Goal: Task Accomplishment & Management: Complete application form

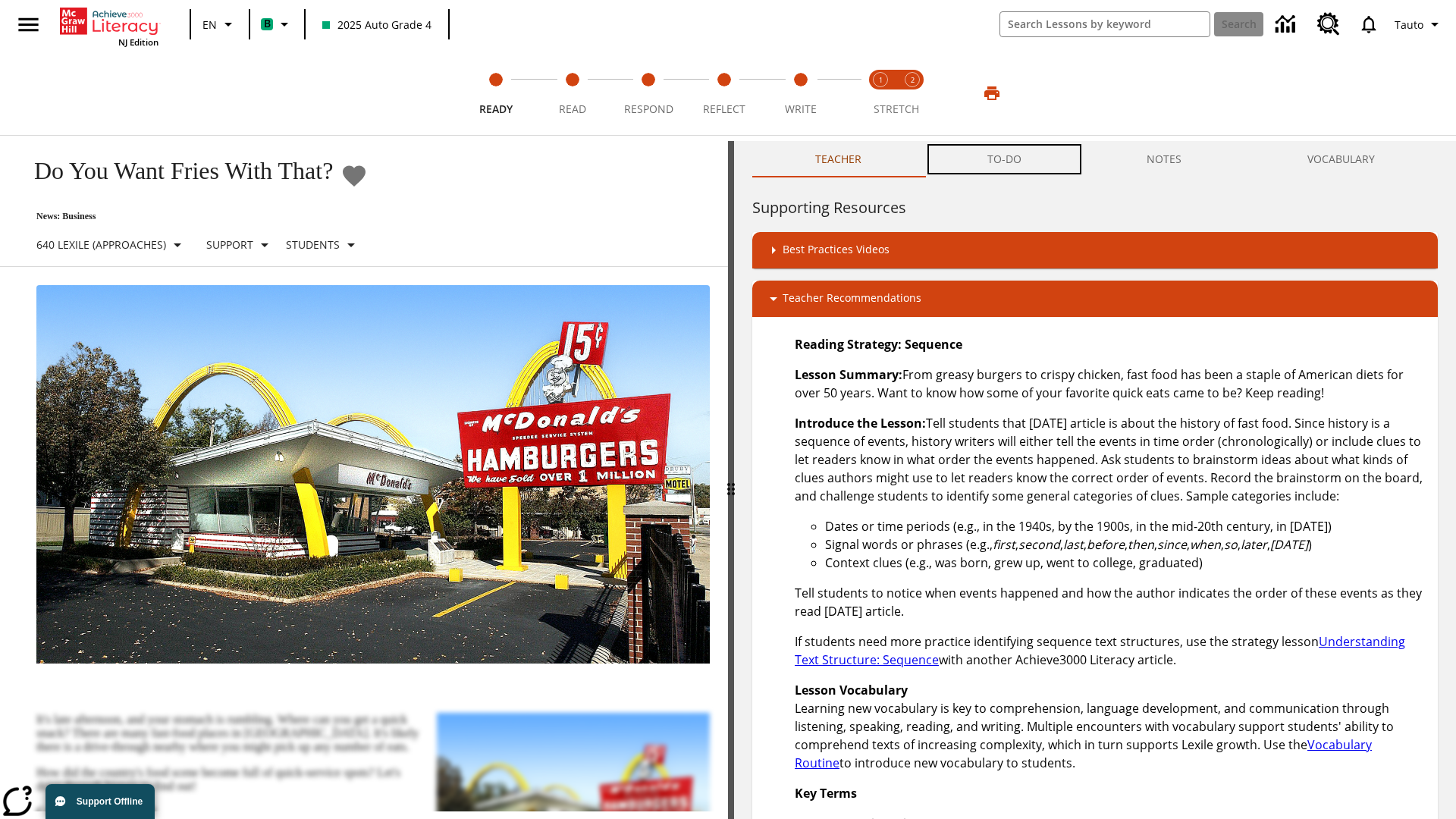
click at [1005, 159] on button "TO-DO" at bounding box center [1004, 158] width 160 height 36
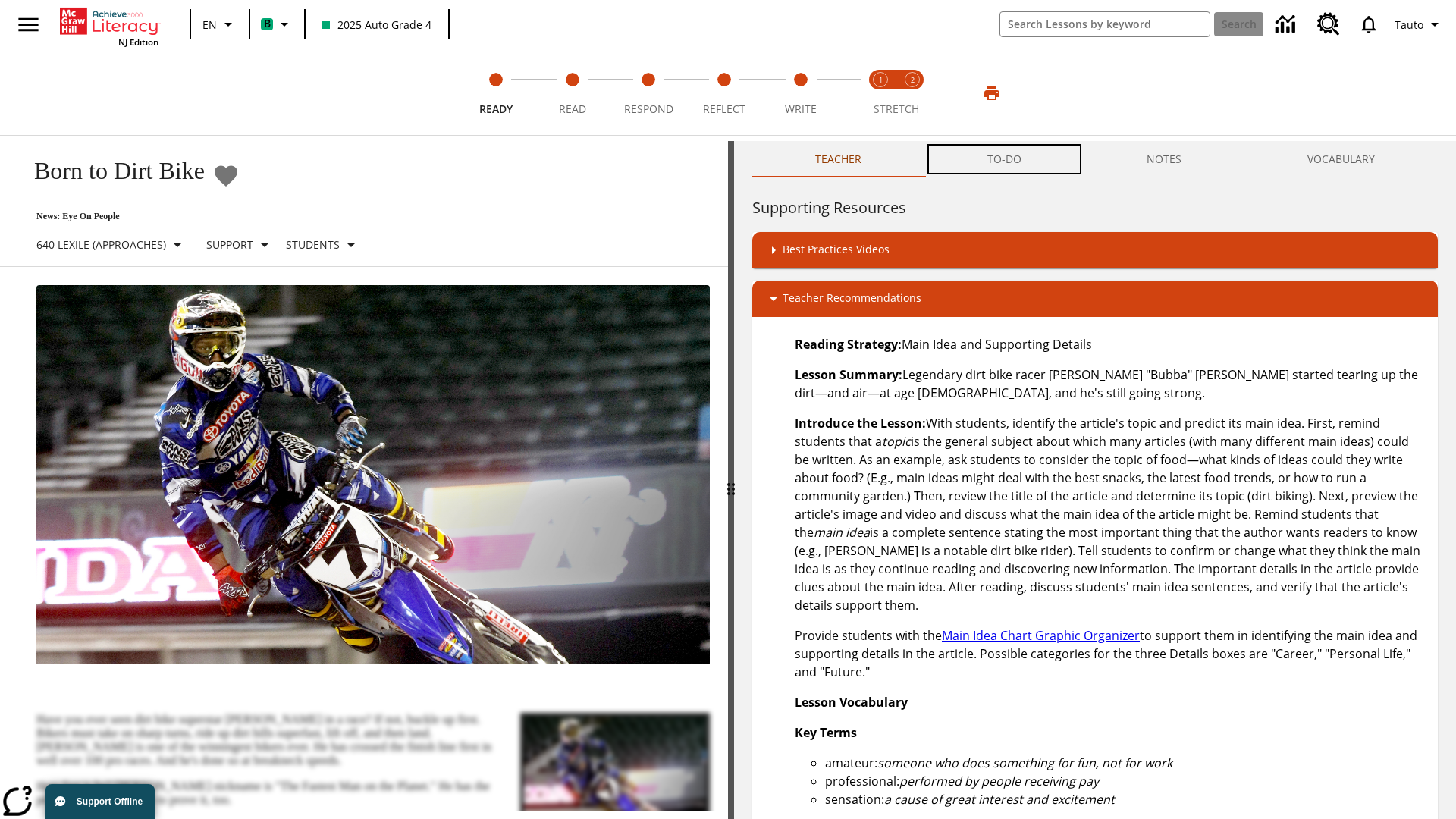
click at [1005, 159] on button "TO-DO" at bounding box center [1004, 158] width 160 height 36
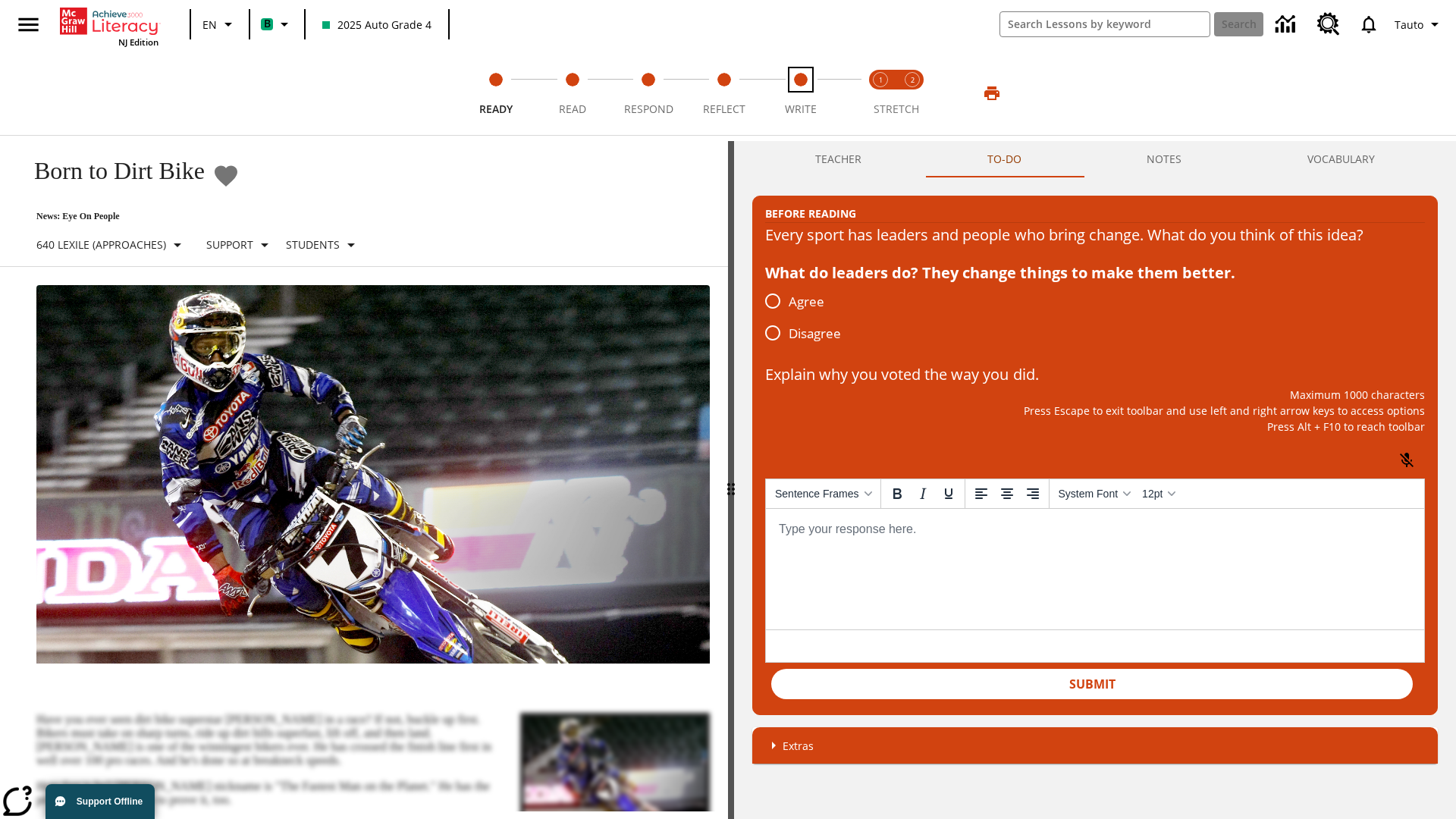
click at [801, 93] on span "Write" at bounding box center [801, 103] width 32 height 28
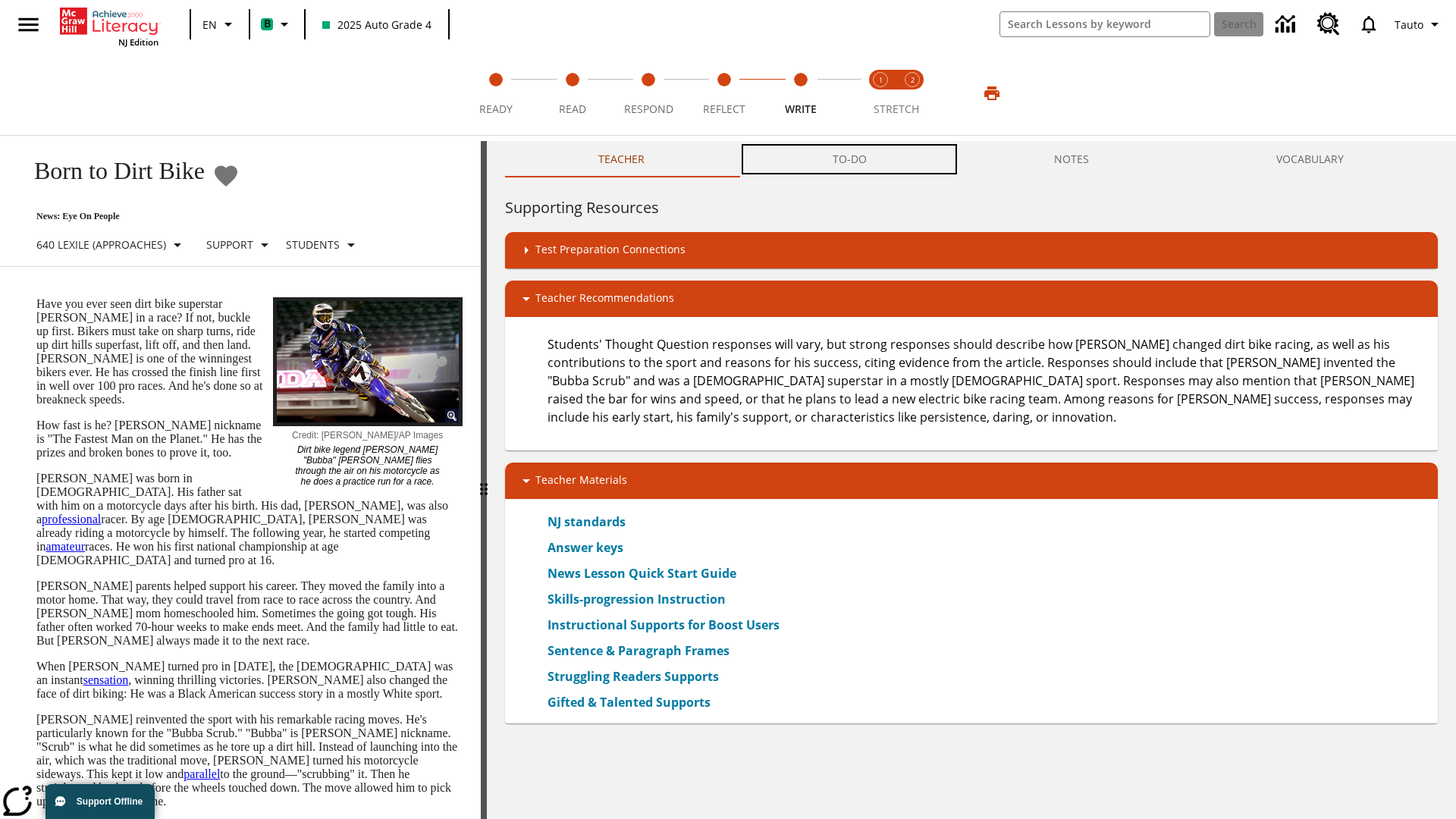
scroll to position [1, 0]
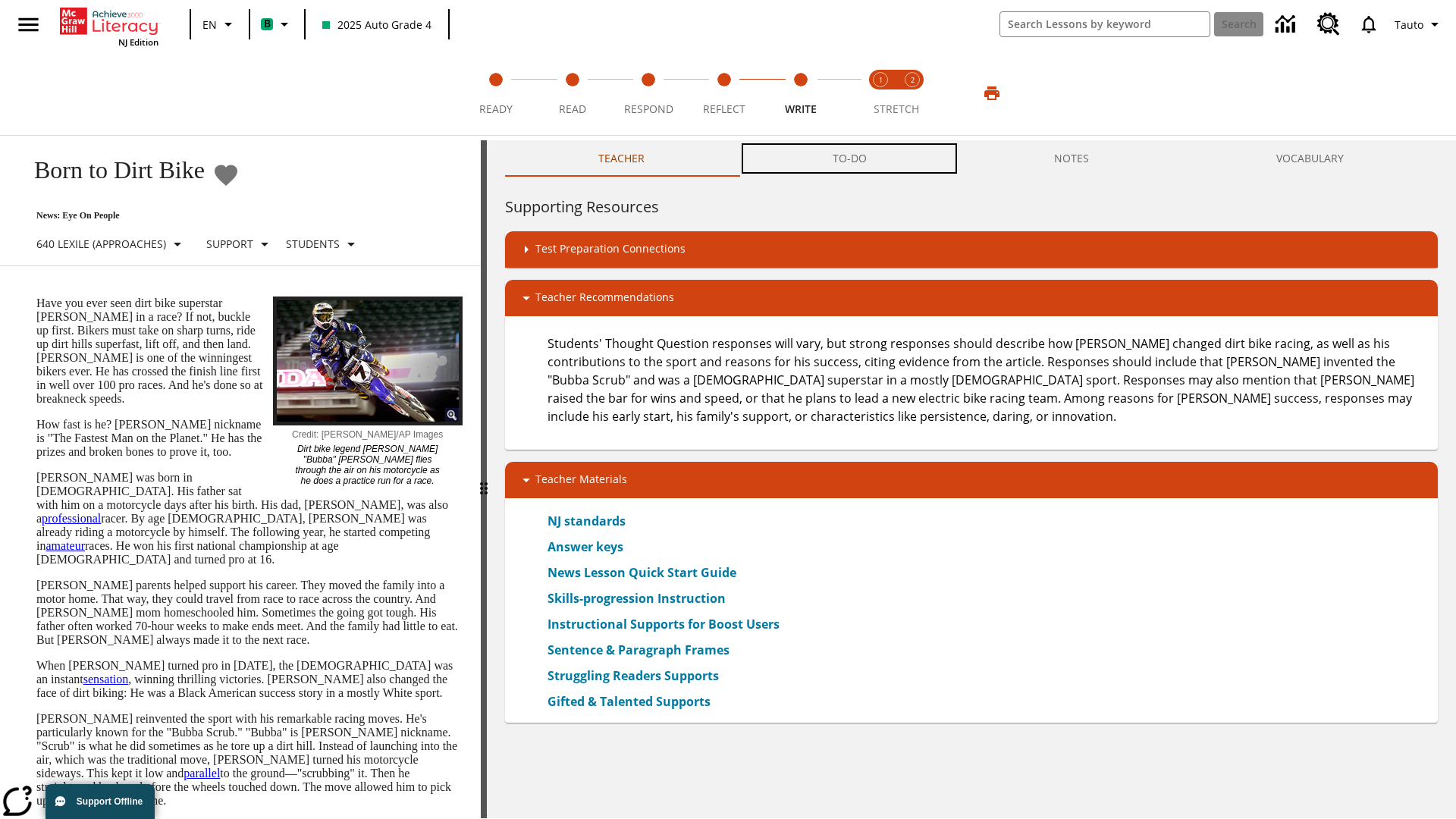
click at [850, 159] on button "TO-DO" at bounding box center [849, 158] width 221 height 36
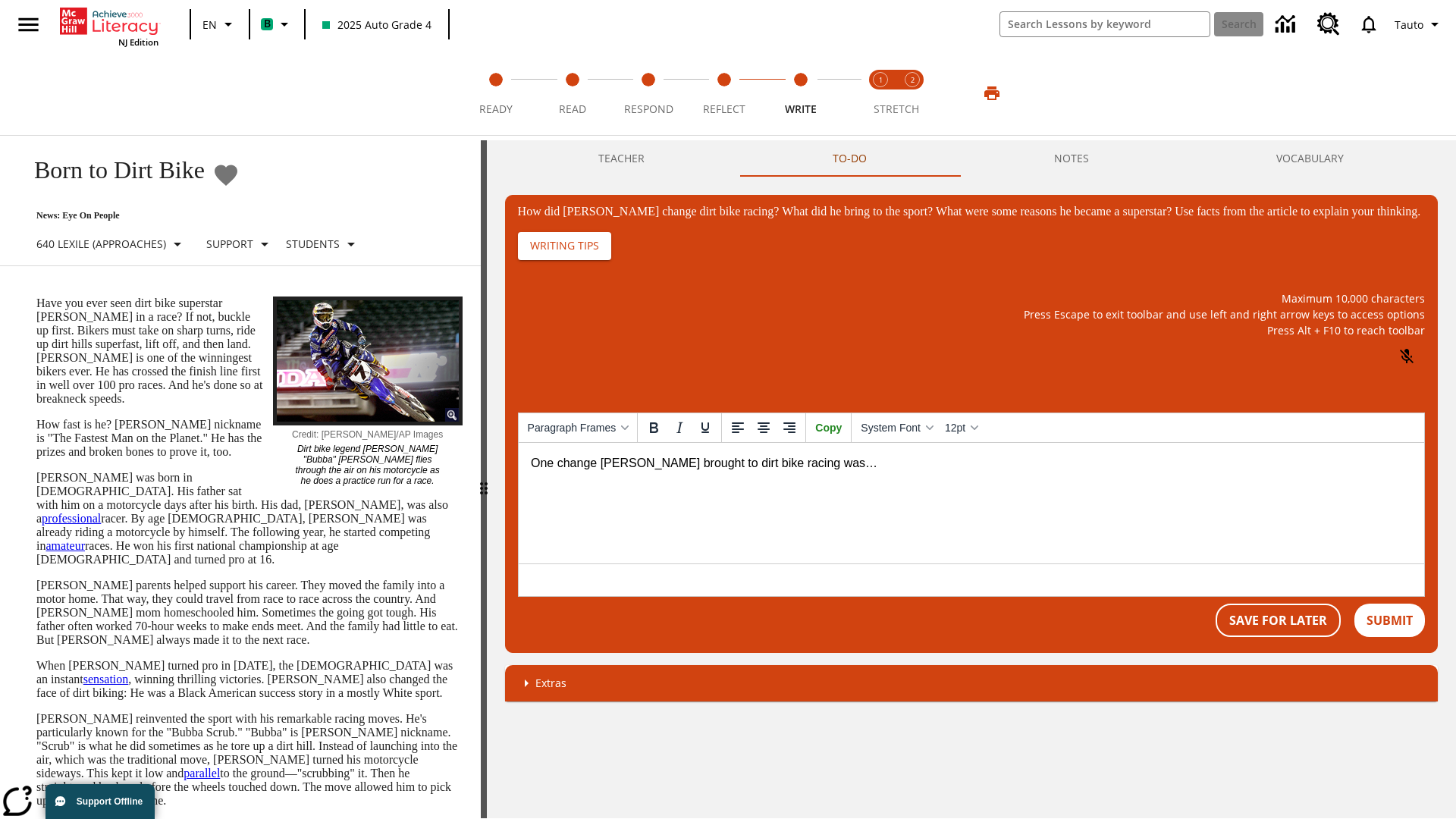
scroll to position [0, 0]
click at [1277, 635] on button "Save For Later" at bounding box center [1277, 620] width 125 height 34
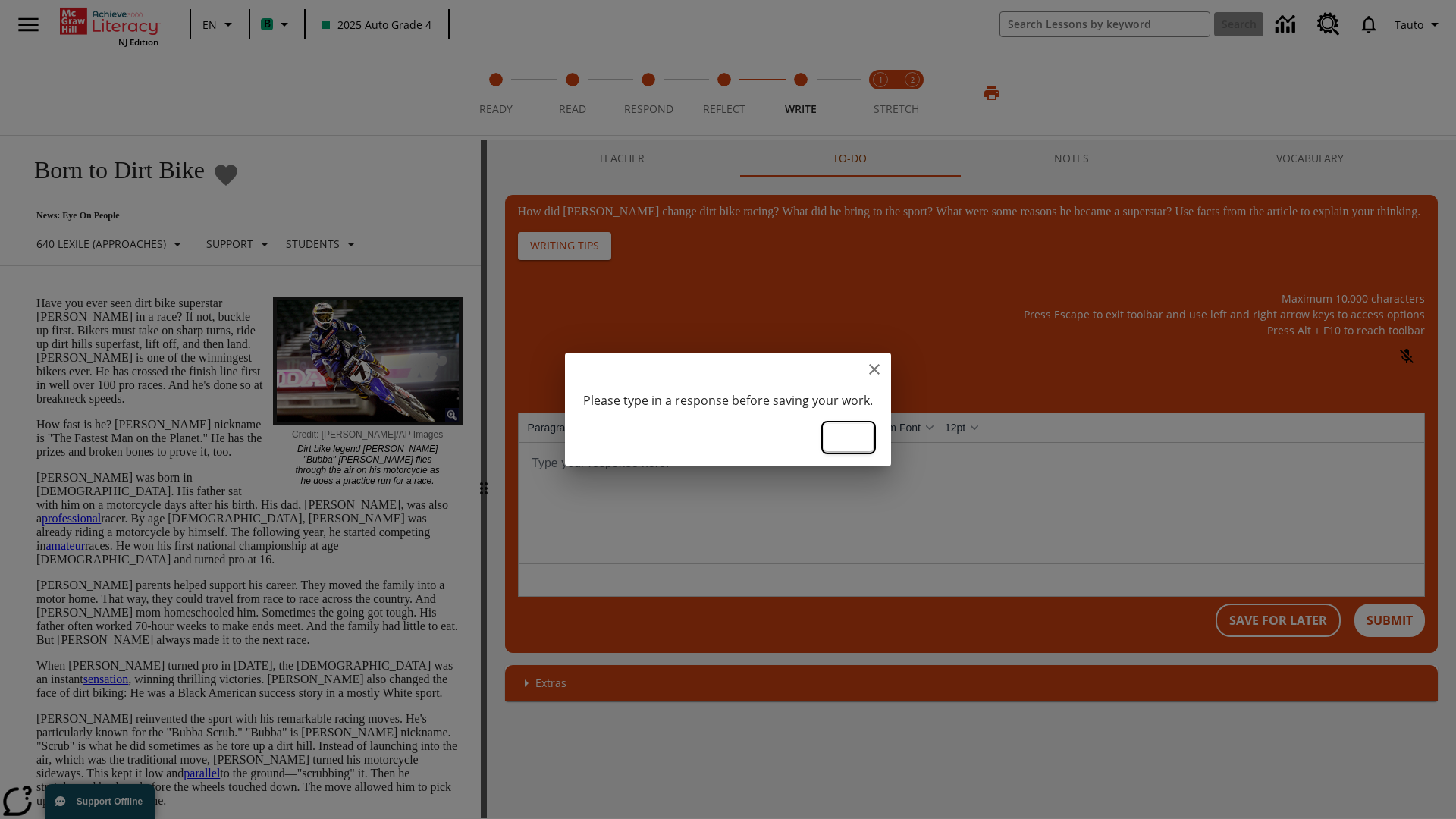
click at [853, 436] on button "Ok" at bounding box center [849, 438] width 49 height 28
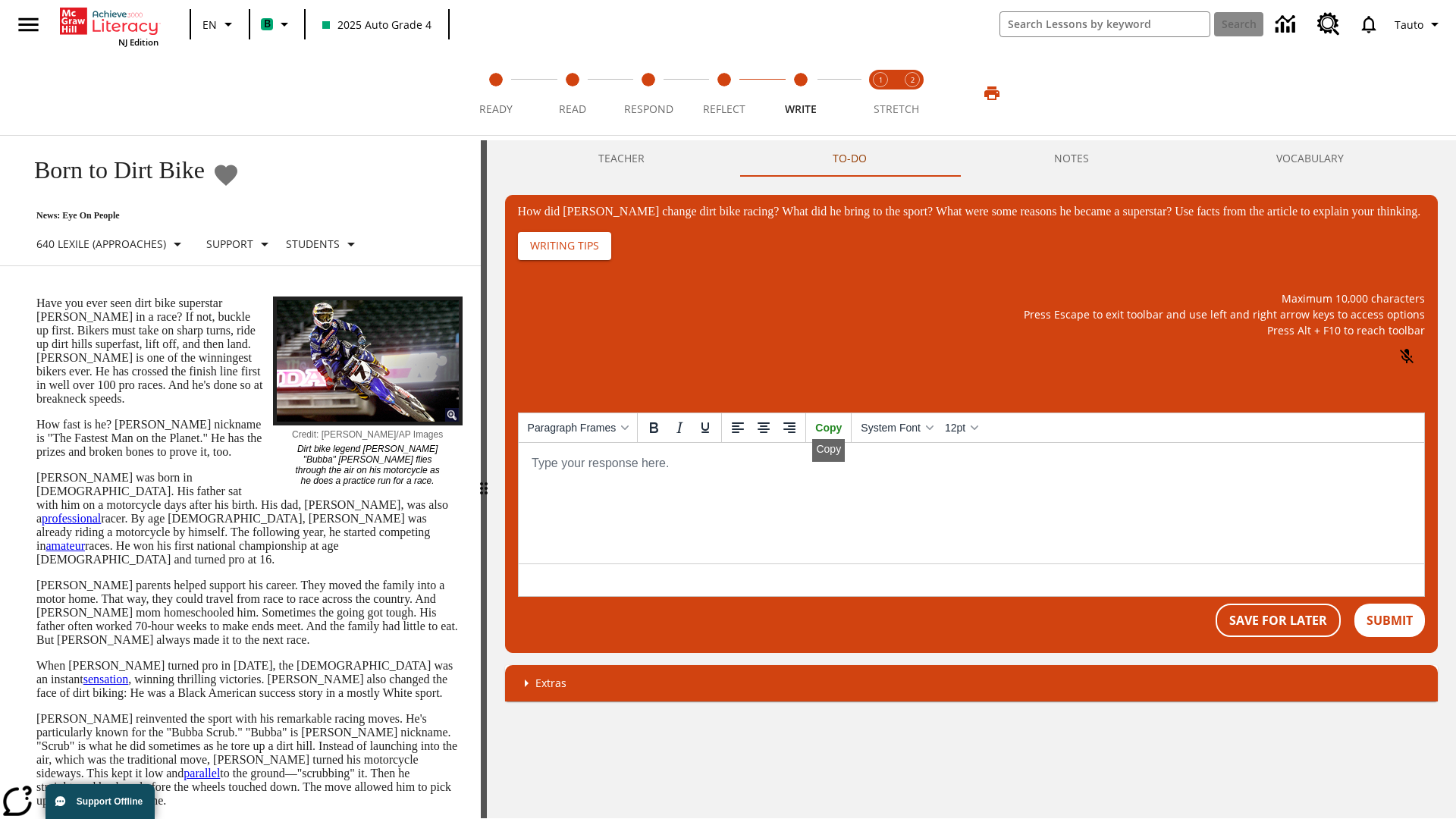
click at [970, 463] on p "How did Stewart change dirt bike racing? What did he bring to the sport? What w…" at bounding box center [970, 463] width 881 height 17
click at [1277, 635] on button "Save For Later" at bounding box center [1277, 620] width 125 height 34
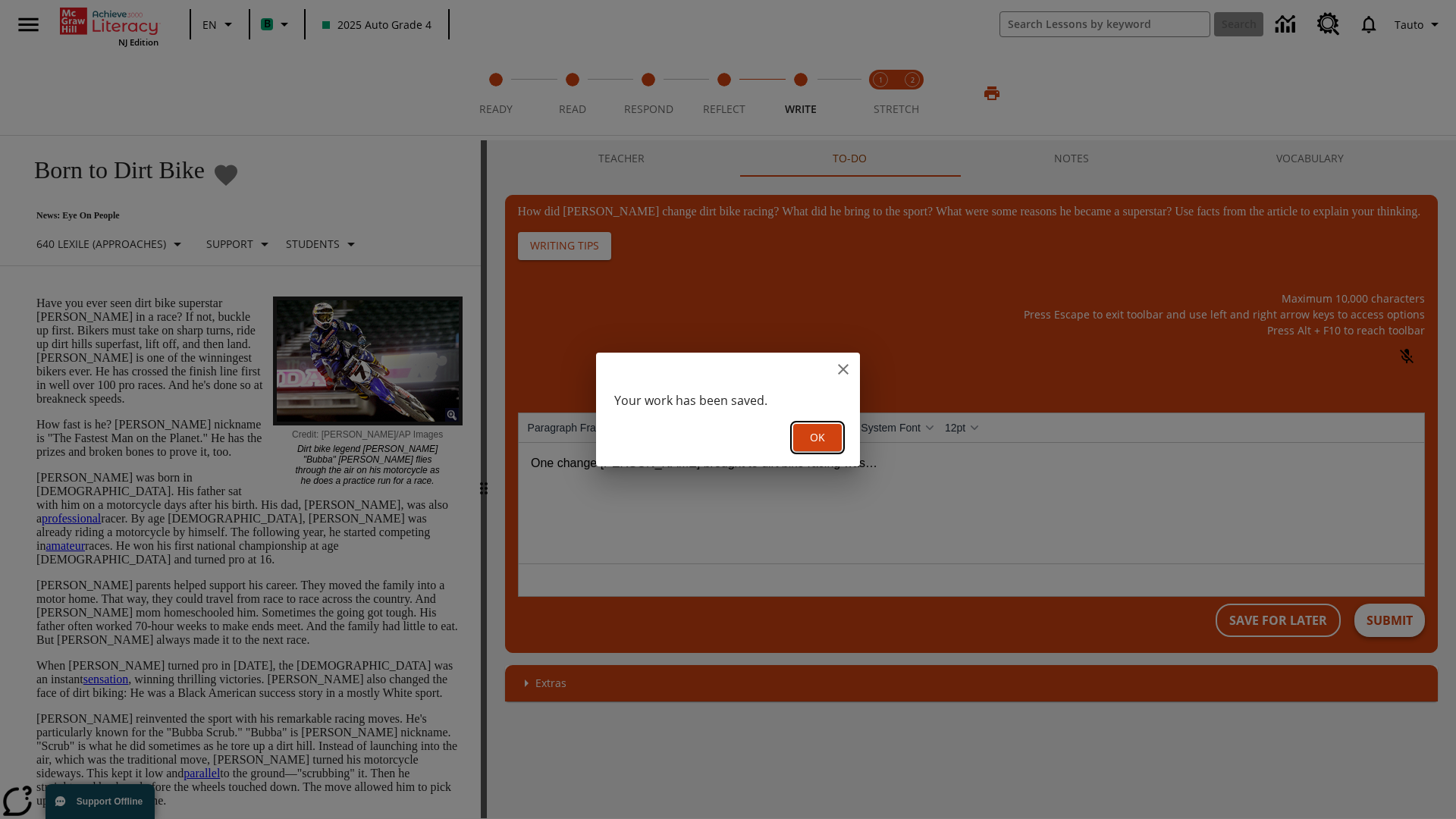
click at [817, 436] on button "Ok" at bounding box center [817, 438] width 49 height 28
click at [1391, 635] on button "Submit" at bounding box center [1390, 620] width 70 height 34
